Goal: Navigation & Orientation: Find specific page/section

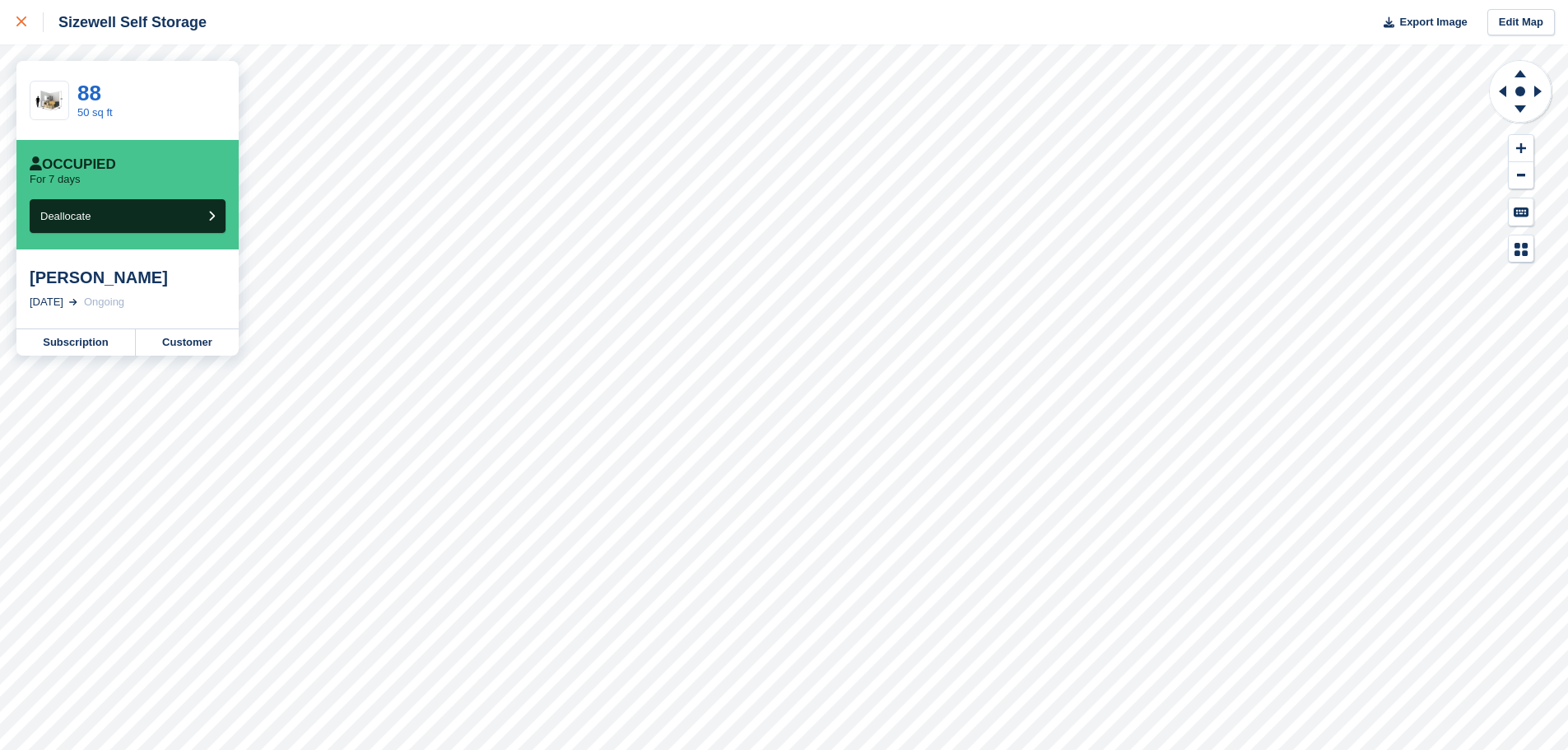
click at [18, 19] on icon at bounding box center [21, 21] width 10 height 10
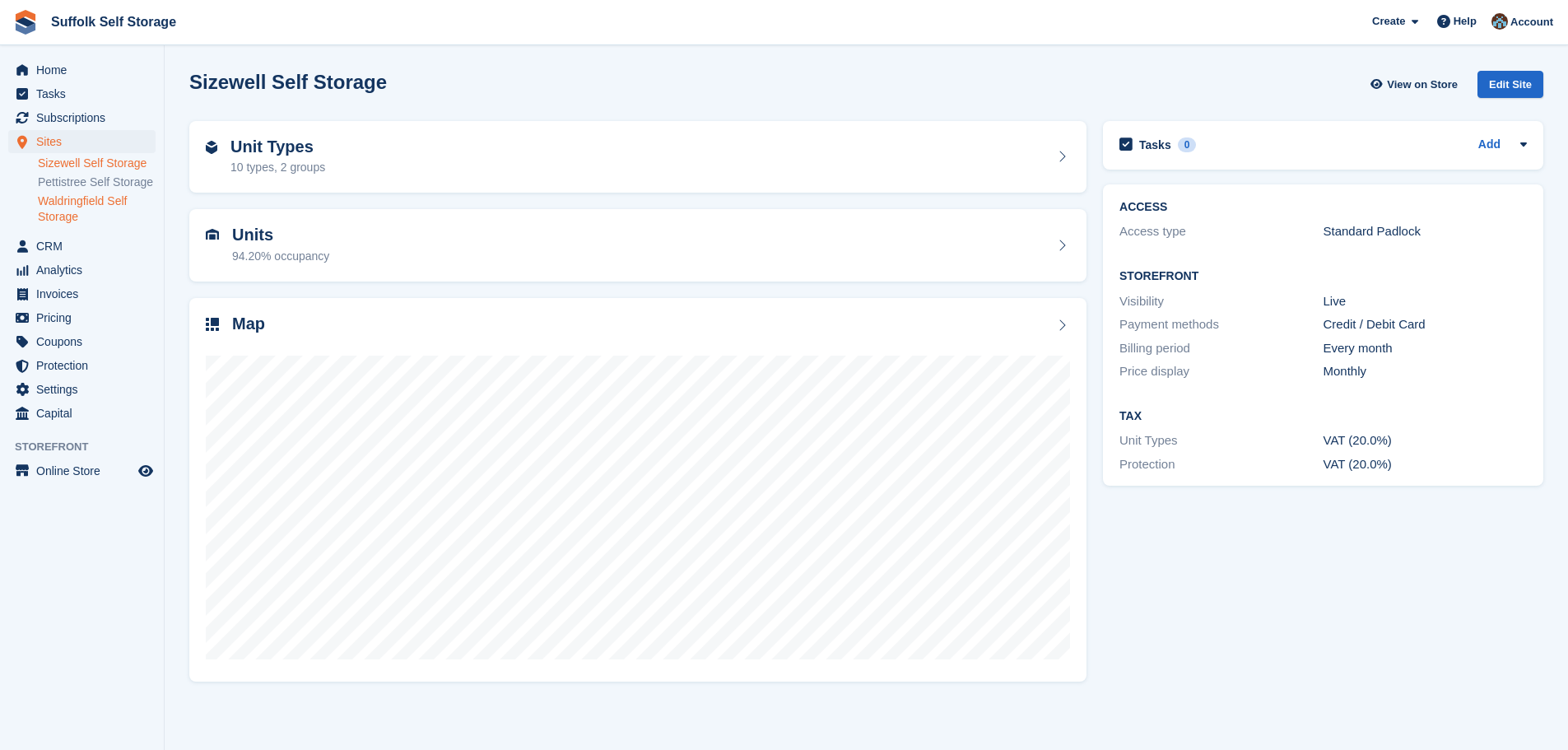
click at [76, 202] on link "Waldringfield Self Storage" at bounding box center [96, 209] width 118 height 31
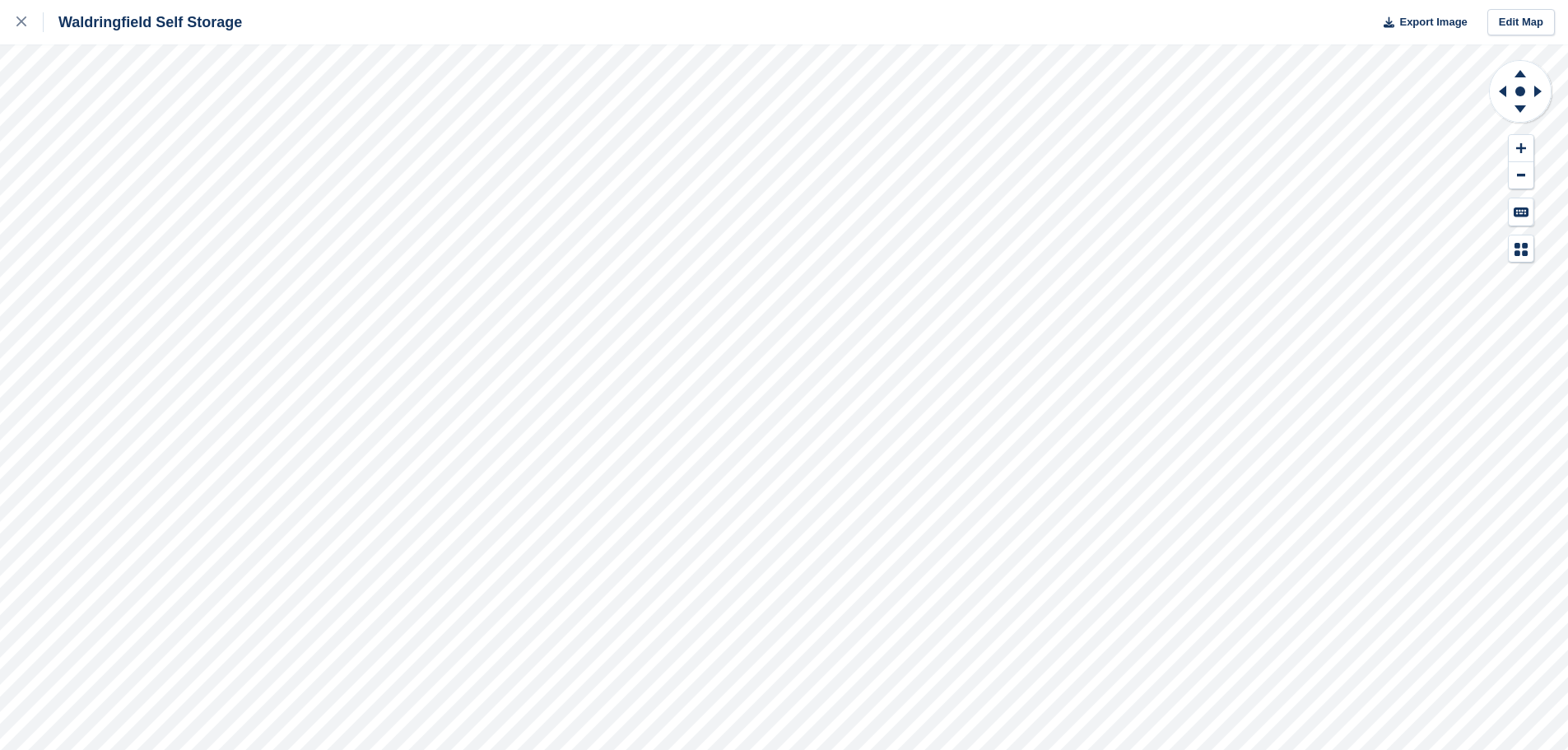
click at [21, 221] on div "Waldringfield Self Storage Export Image Edit Map" at bounding box center [784, 375] width 1568 height 750
click at [128, 304] on div "Waldringfield Self Storage Export Image Edit Map" at bounding box center [784, 375] width 1568 height 750
click at [135, 249] on div "Waldringfield Self Storage Export Image Edit Map" at bounding box center [784, 375] width 1568 height 750
click at [202, 239] on div "Waldringfield Self Storage Export Image Edit Map" at bounding box center [784, 375] width 1568 height 750
click at [136, 161] on div "Waldringfield Self Storage Export Image Edit Map" at bounding box center [784, 375] width 1568 height 750
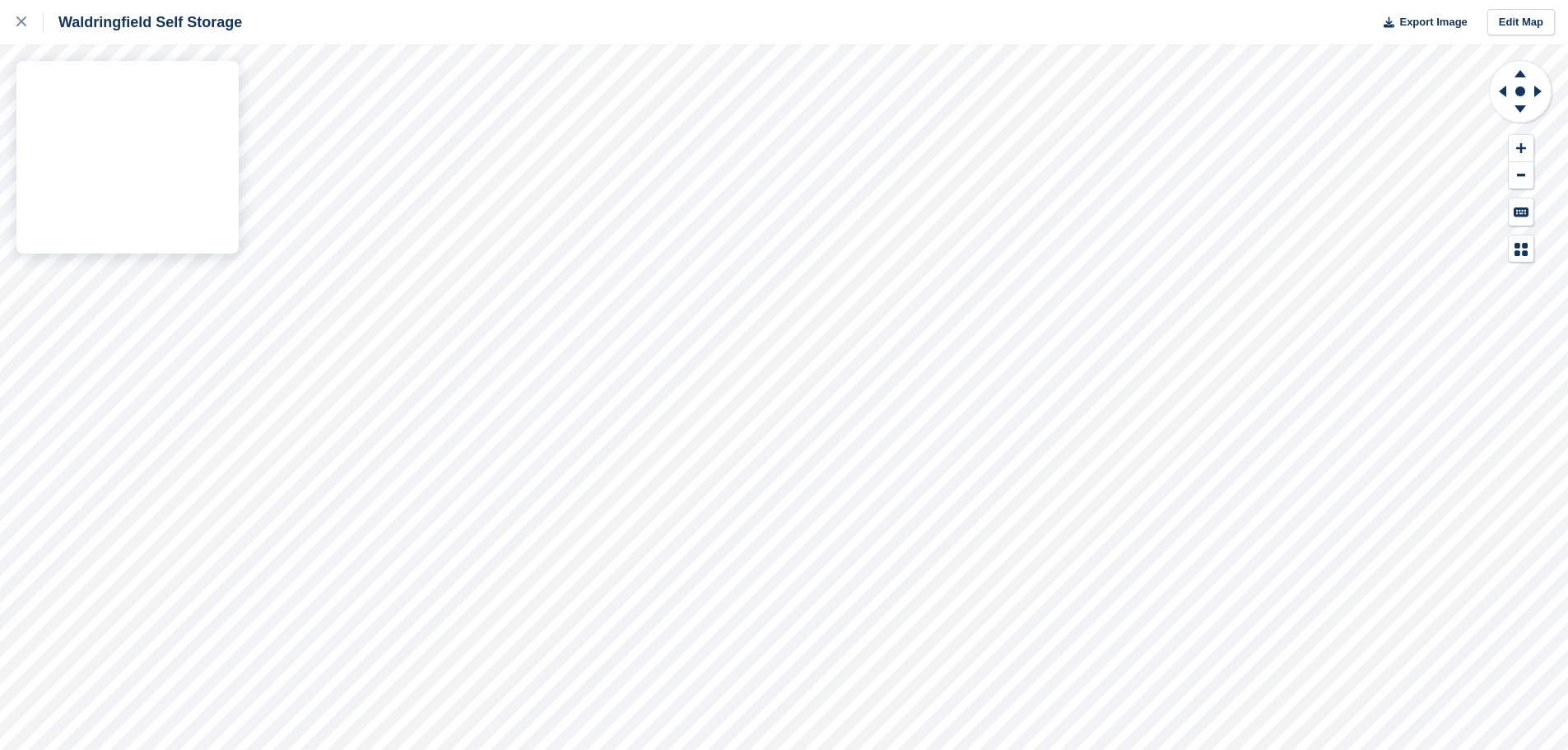
click at [215, 169] on div "Waldringfield Self Storage Export Image Edit Map" at bounding box center [784, 375] width 1568 height 750
click at [70, 152] on div "Waldringfield Self Storage Export Image Edit Map" at bounding box center [784, 375] width 1568 height 750
